Goal: Transaction & Acquisition: Purchase product/service

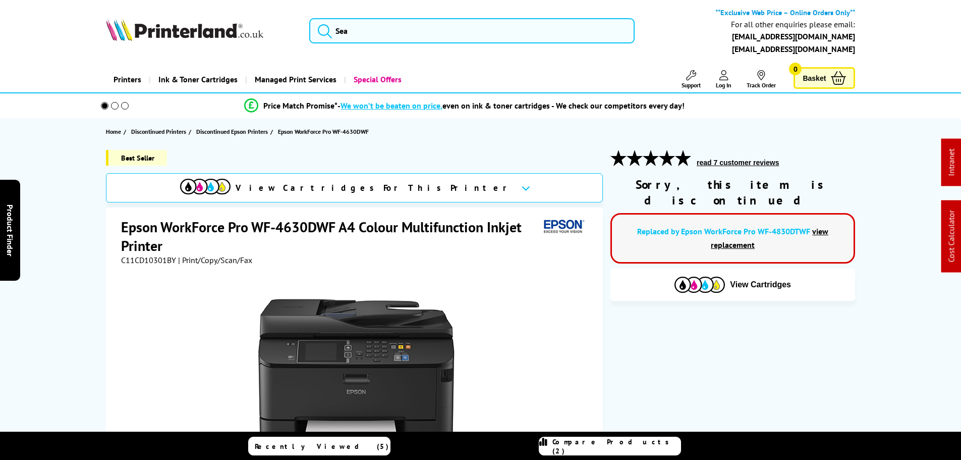
click at [680, 269] on div "View Cartridges" at bounding box center [733, 285] width 245 height 32
click at [685, 277] on img at bounding box center [700, 285] width 50 height 16
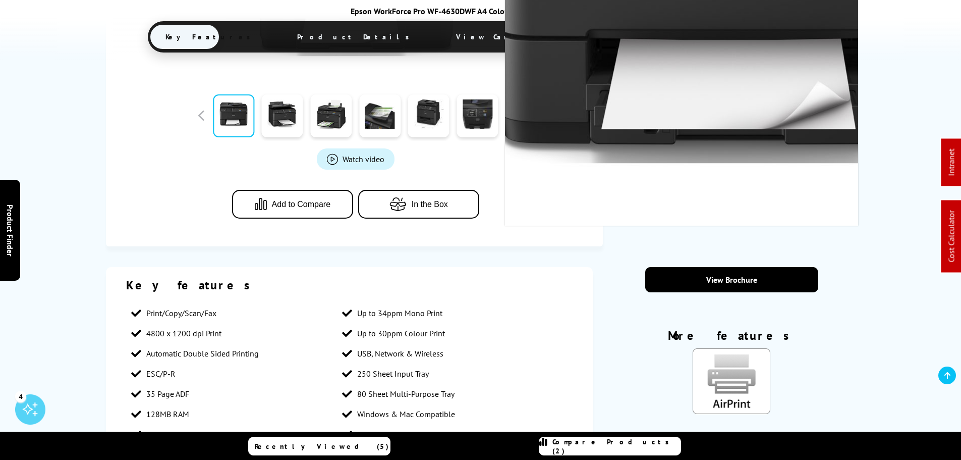
scroll to position [416, 0]
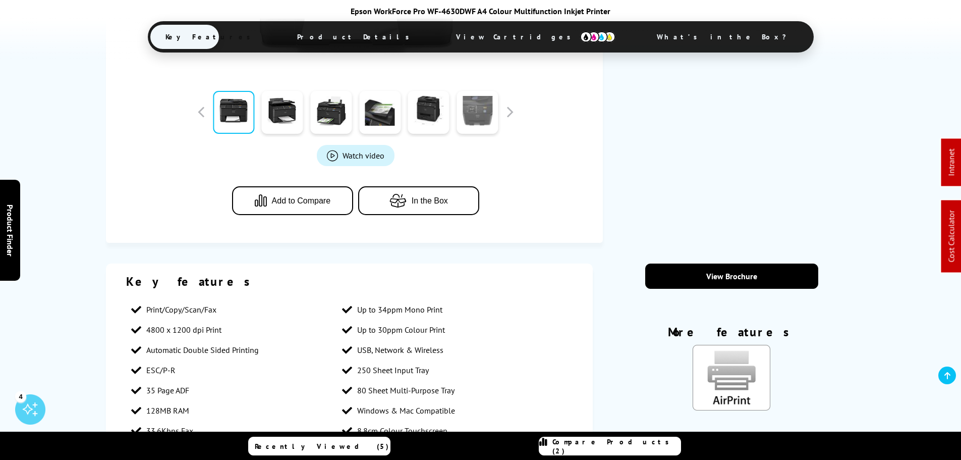
click at [485, 110] on link at bounding box center [477, 112] width 41 height 43
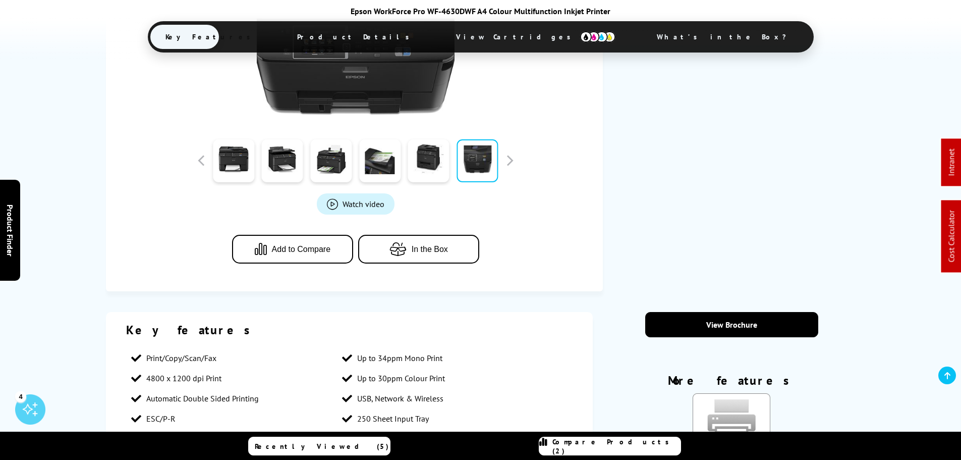
scroll to position [214, 0]
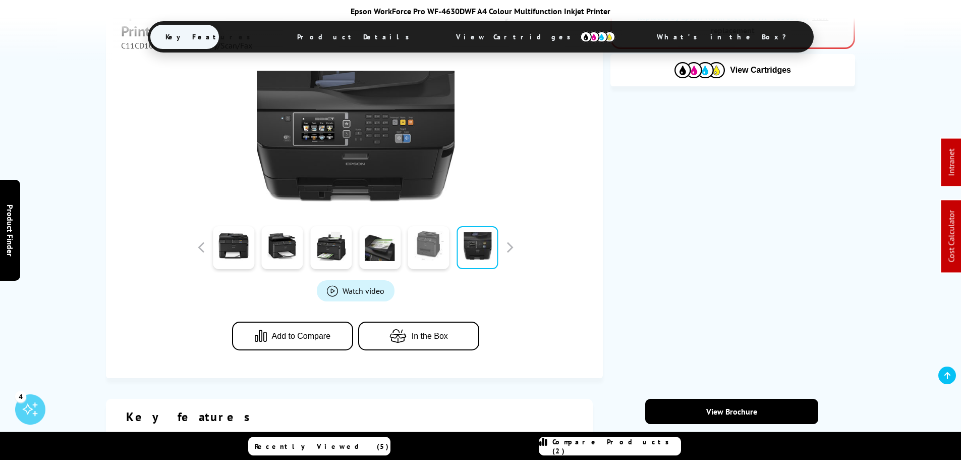
click at [438, 248] on link at bounding box center [428, 247] width 41 height 43
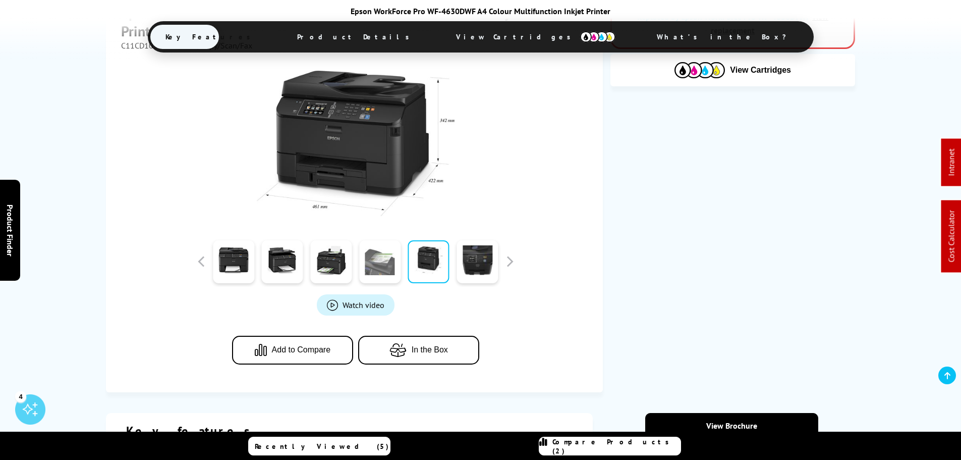
click at [386, 248] on link at bounding box center [379, 261] width 41 height 43
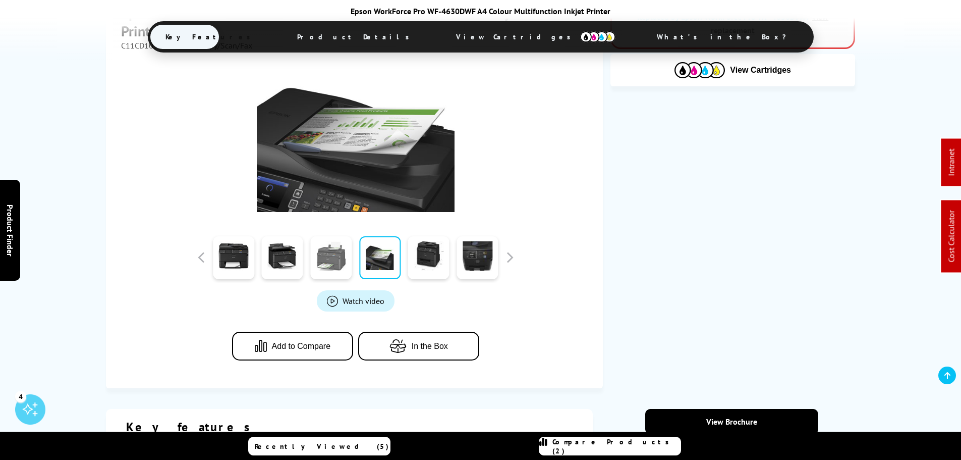
click at [345, 261] on link at bounding box center [330, 257] width 41 height 43
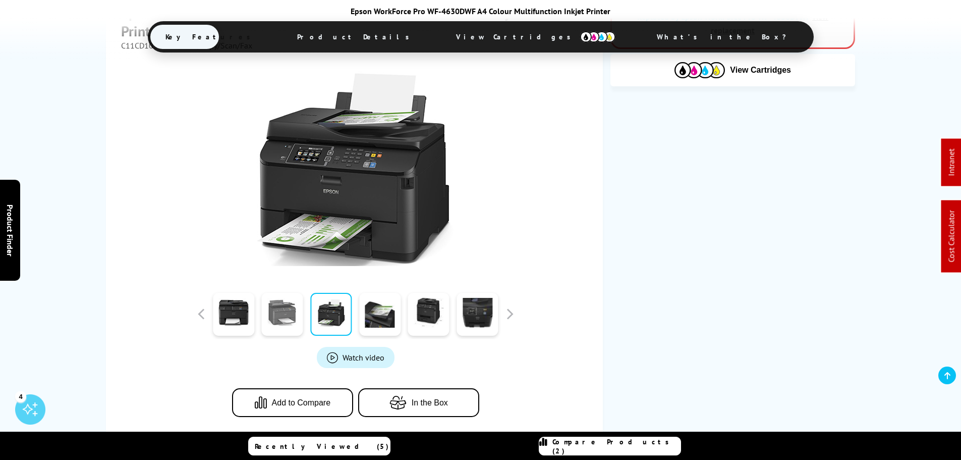
click at [283, 315] on link at bounding box center [282, 314] width 41 height 43
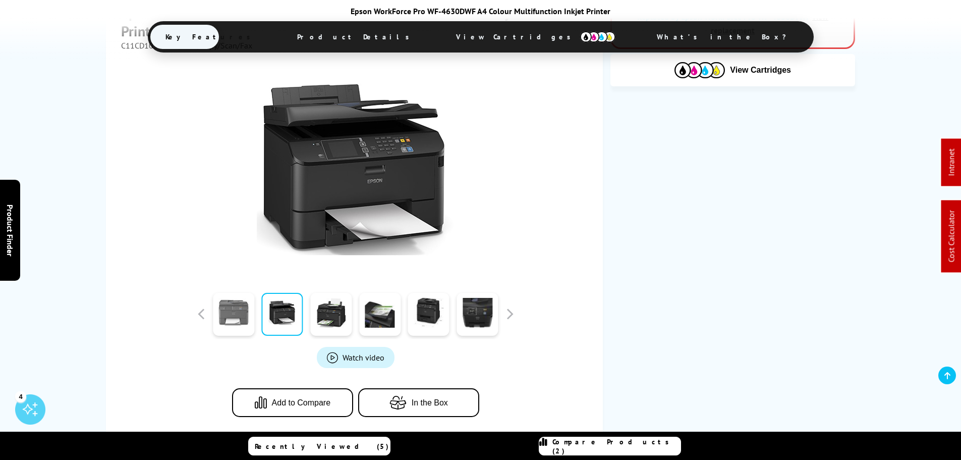
click at [240, 313] on link at bounding box center [233, 314] width 41 height 43
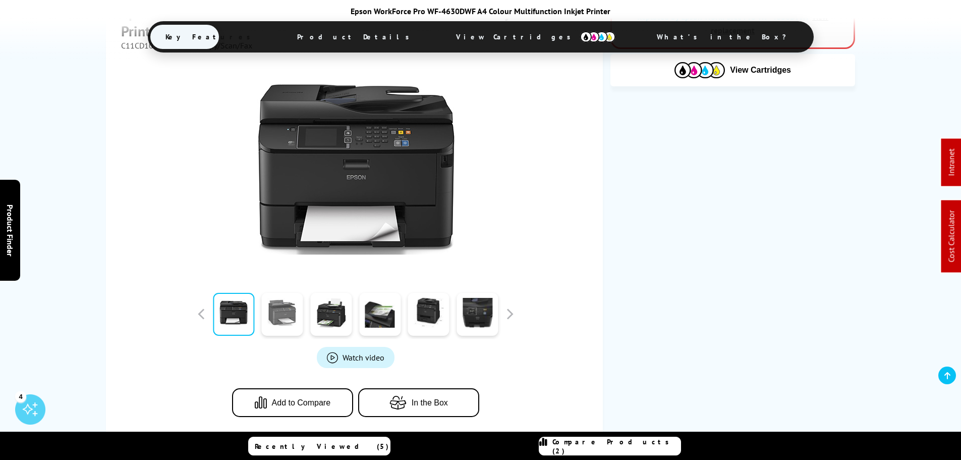
click at [297, 314] on link at bounding box center [282, 314] width 41 height 43
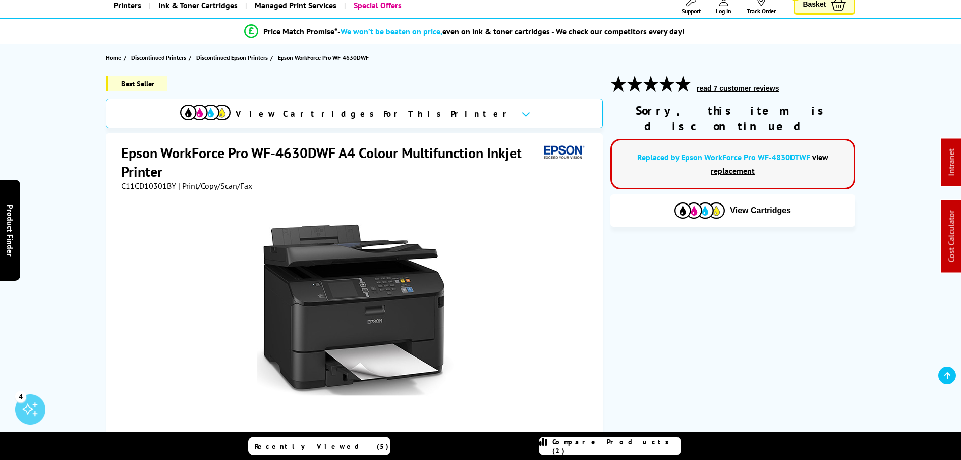
scroll to position [114, 0]
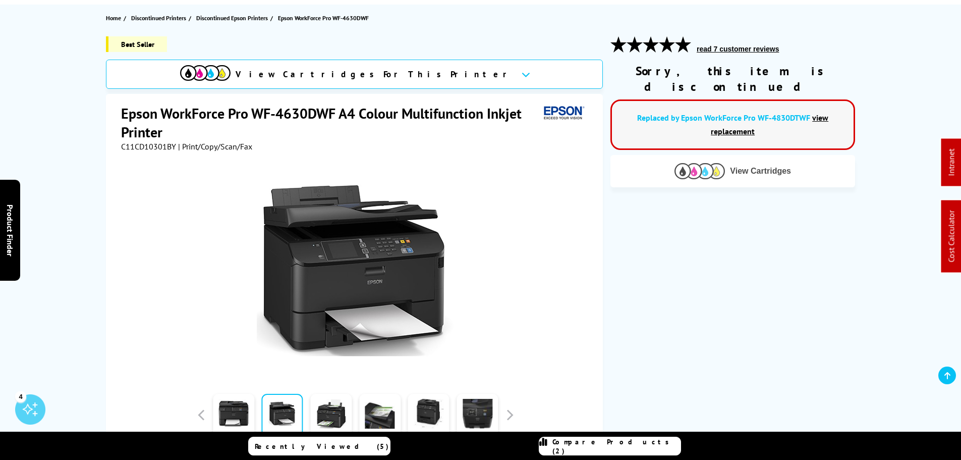
click at [716, 163] on img at bounding box center [700, 171] width 50 height 16
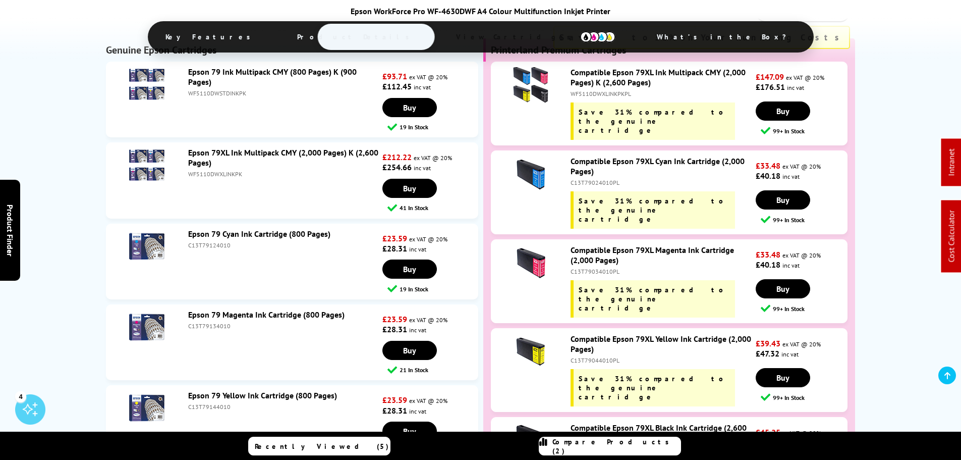
scroll to position [2031, 0]
